Goal: Transaction & Acquisition: Purchase product/service

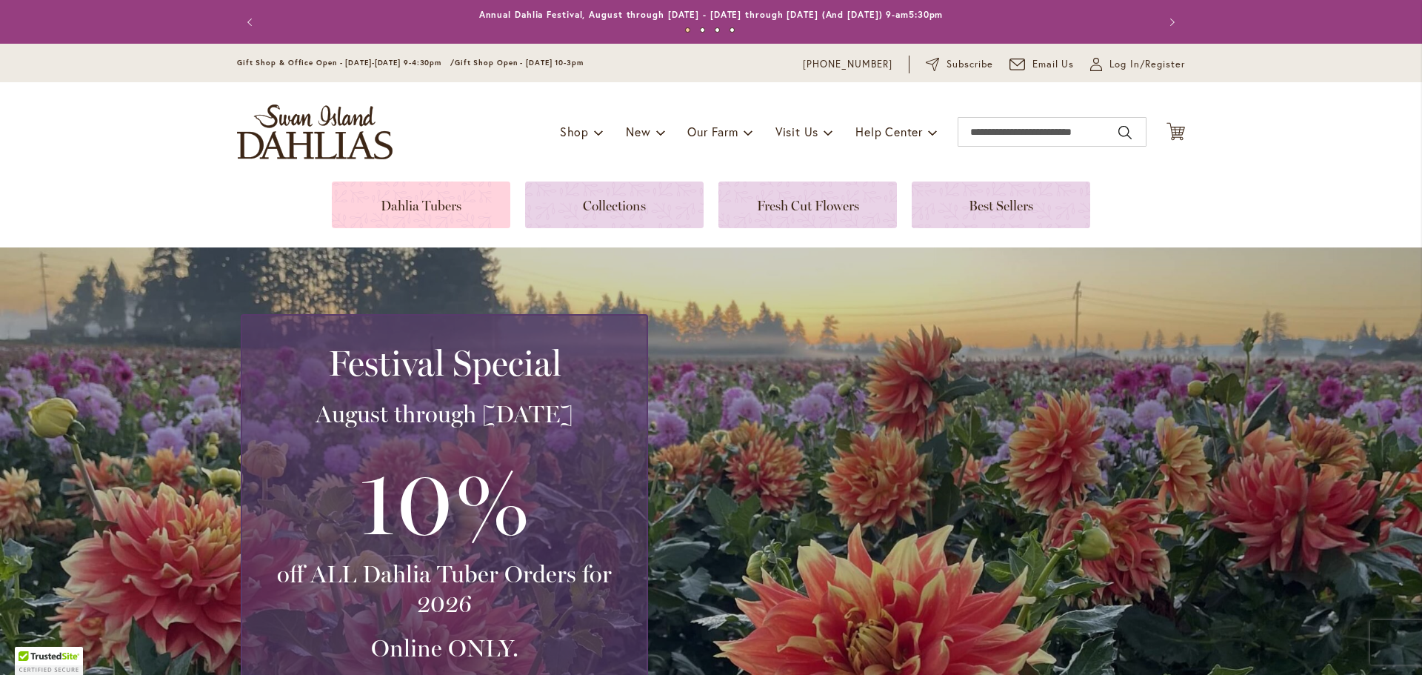
click at [426, 202] on link at bounding box center [421, 205] width 179 height 47
type input "**********"
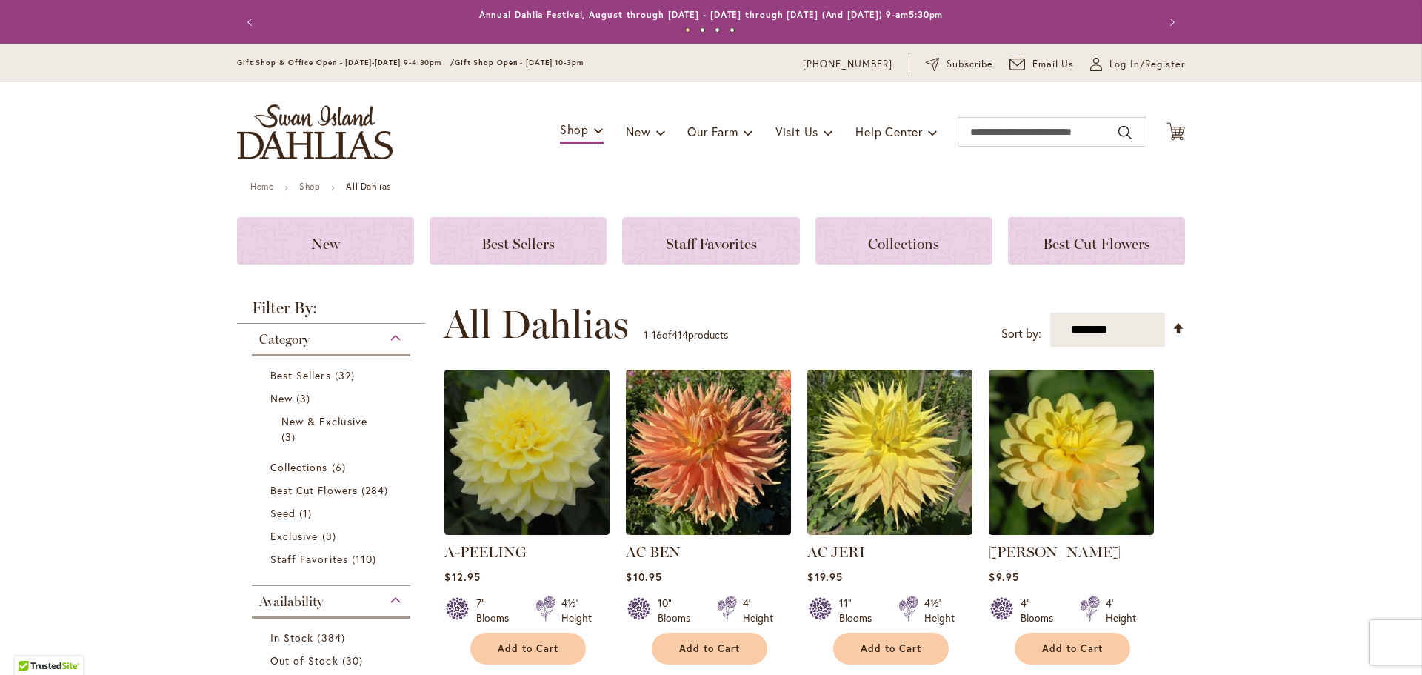
type input "**********"
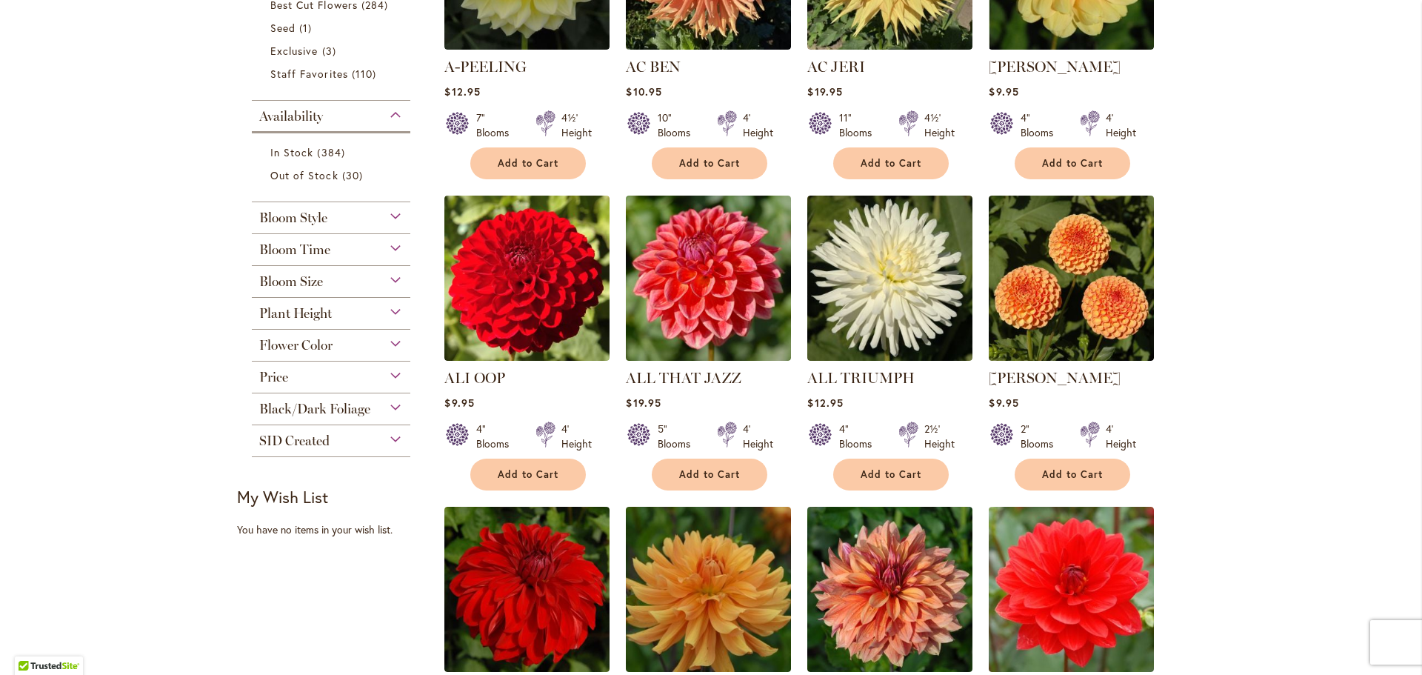
scroll to position [417, 0]
